Goal: Information Seeking & Learning: Learn about a topic

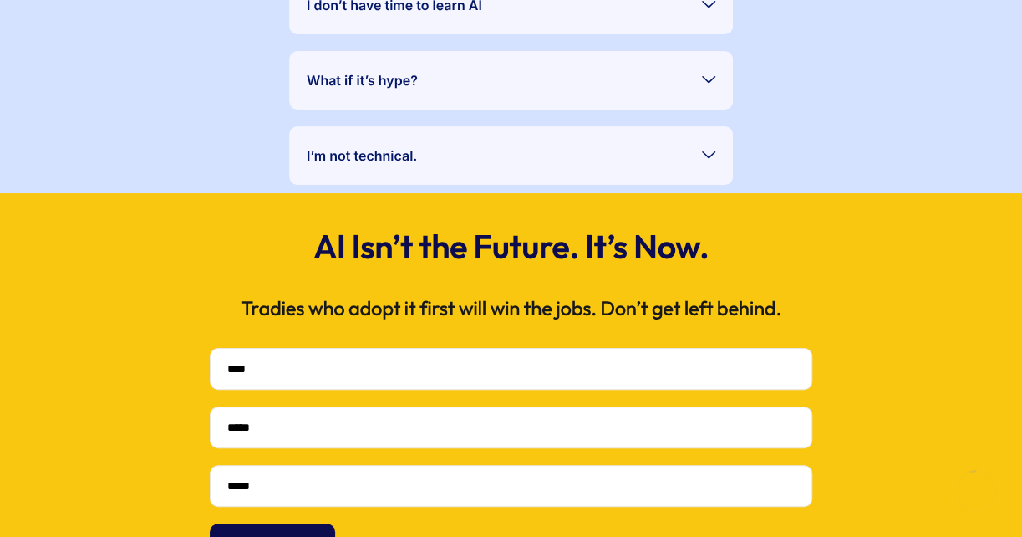
scroll to position [3258, 0]
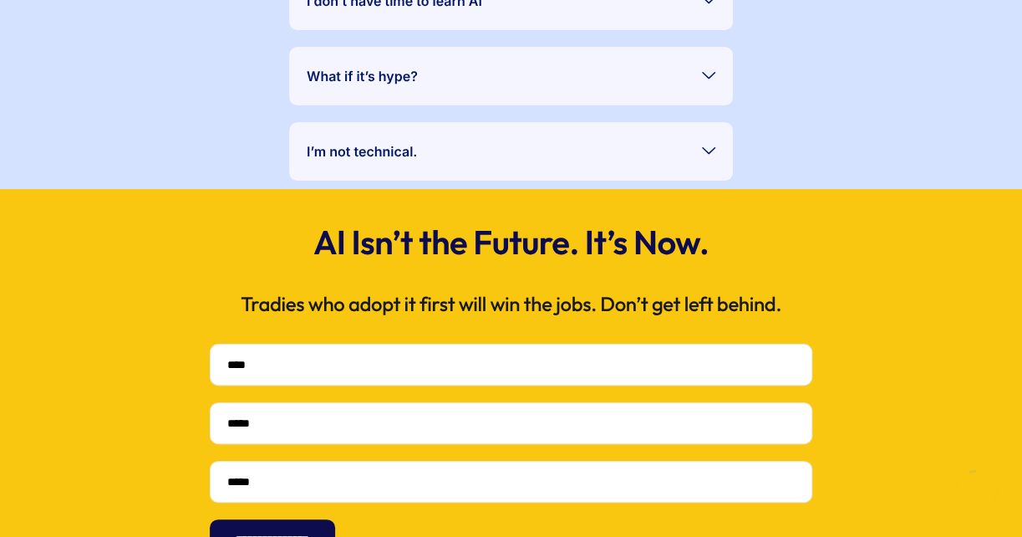
click at [467, 181] on div "I don’t have time to learn AI You don’t have to — we’ve done the setup. You jus…" at bounding box center [511, 76] width 444 height 209
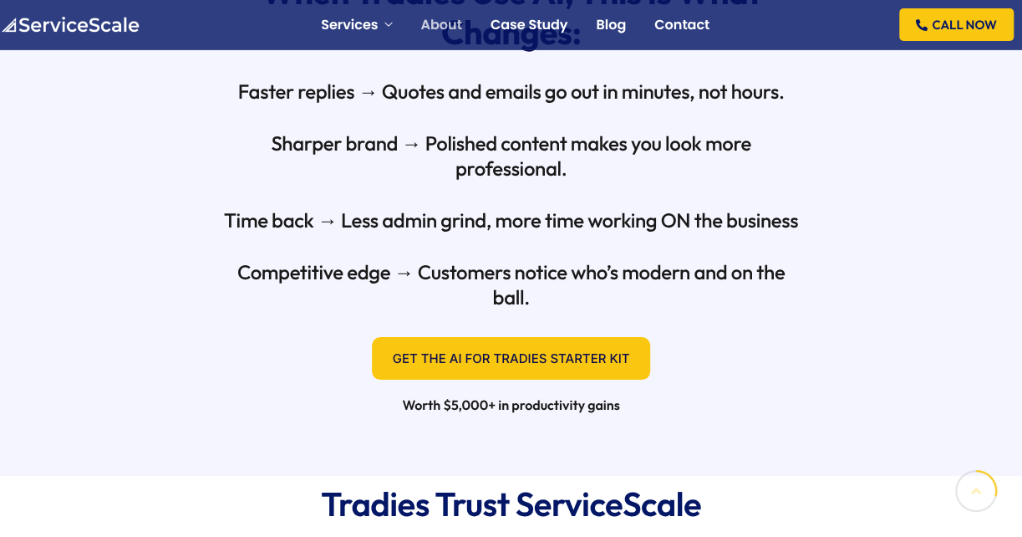
scroll to position [999, 0]
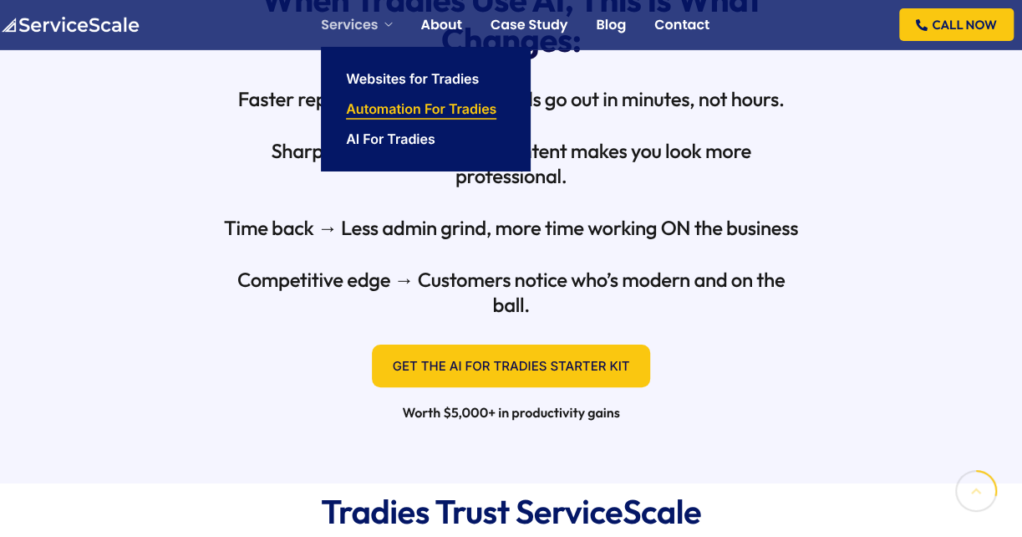
click at [394, 103] on link "Automation For Tradies" at bounding box center [421, 108] width 150 height 13
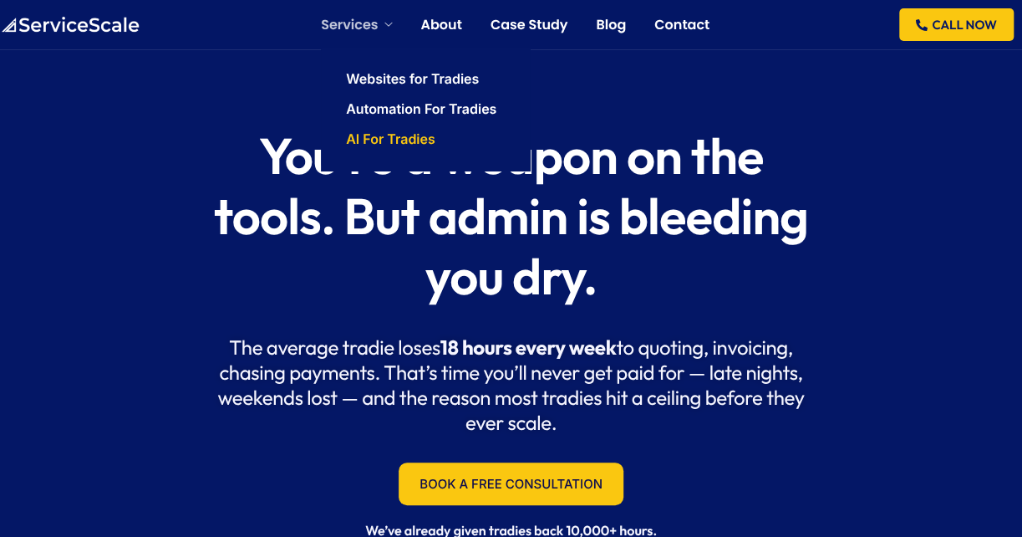
click at [367, 128] on li "AI For Tradies" at bounding box center [425, 139] width 159 height 30
click at [366, 133] on link "AI For Tradies" at bounding box center [390, 138] width 89 height 13
